Goal: Task Accomplishment & Management: Use online tool/utility

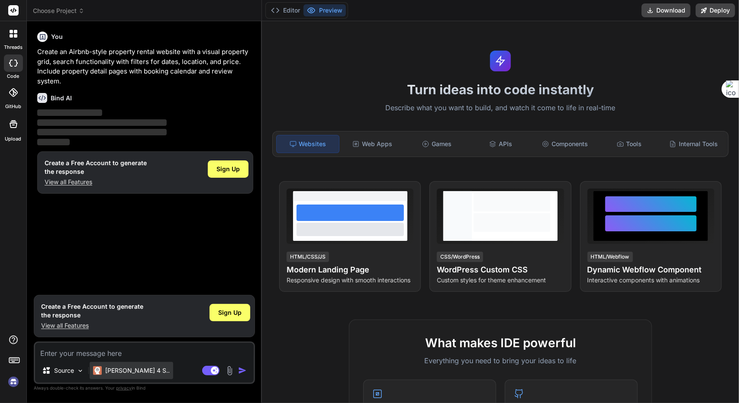
click at [98, 368] on img at bounding box center [97, 370] width 9 height 9
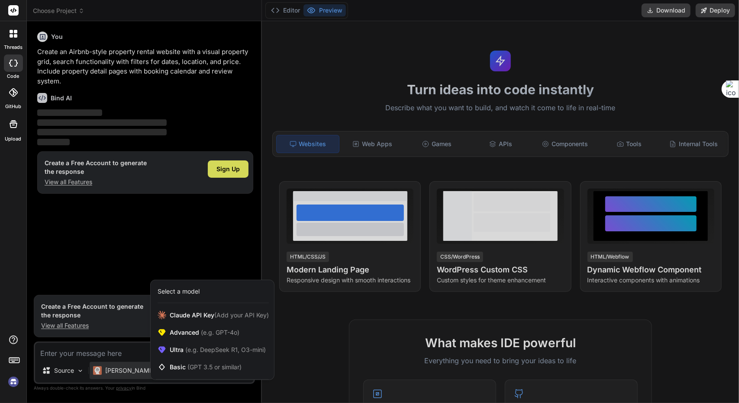
click at [112, 371] on div at bounding box center [369, 201] width 739 height 403
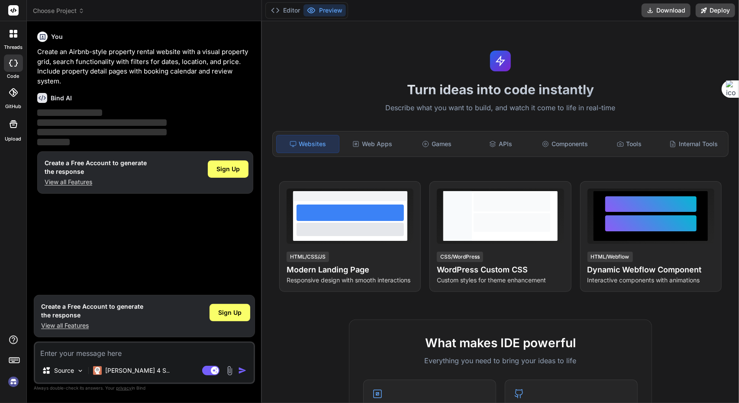
click at [134, 356] on textarea at bounding box center [144, 351] width 218 height 16
click at [57, 12] on span "Choose Project" at bounding box center [58, 10] width 51 height 9
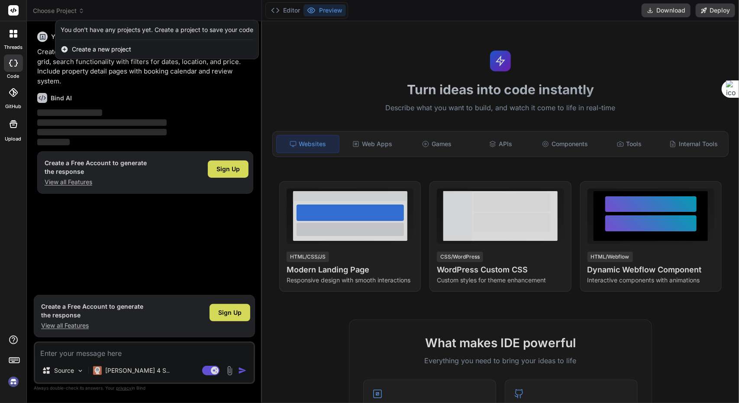
click at [57, 12] on div at bounding box center [369, 201] width 739 height 403
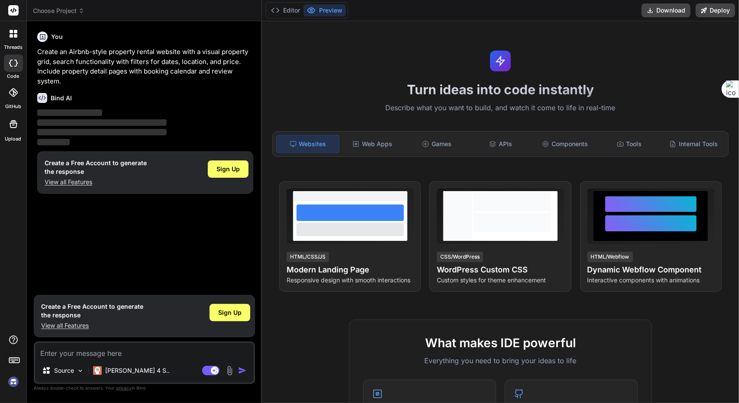
click at [108, 357] on textarea at bounding box center [144, 351] width 218 height 16
type textarea "x"
type textarea "h"
type textarea "x"
type textarea "hi"
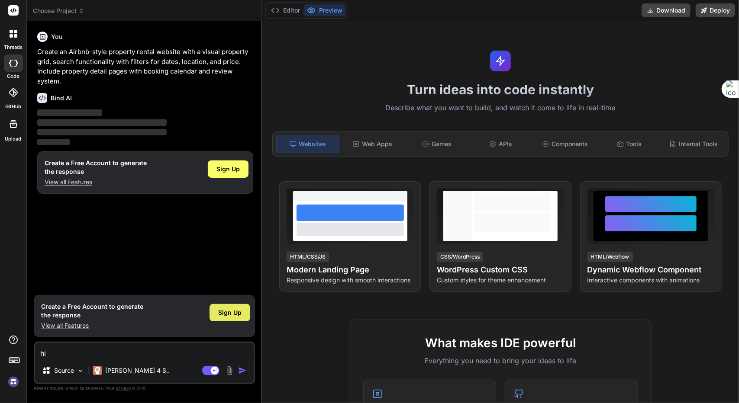
click at [232, 314] on span "Sign Up" at bounding box center [229, 312] width 23 height 9
